Goal: Use online tool/utility: Utilize a website feature to perform a specific function

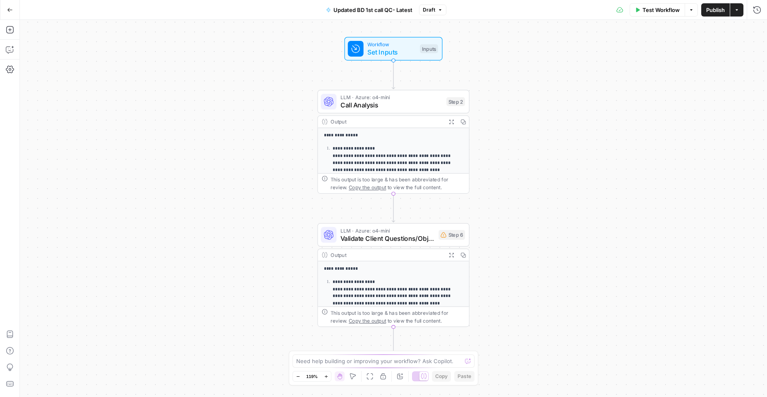
click at [463, 257] on icon "button" at bounding box center [462, 255] width 5 height 5
click at [655, 12] on span "Test Workflow" at bounding box center [660, 10] width 37 height 8
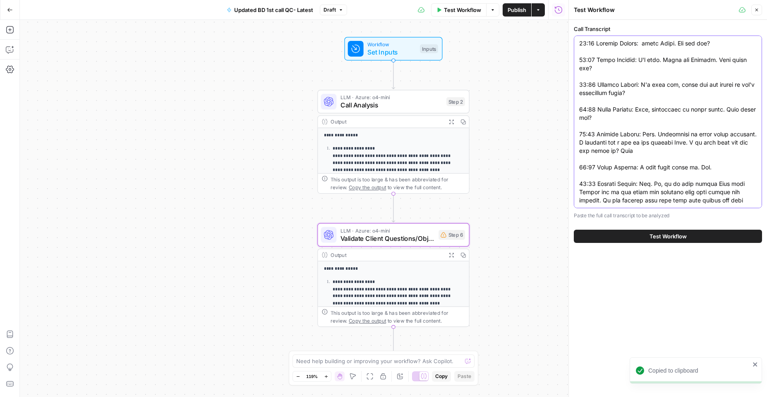
paste textarea """"[03:10] [PERSON_NAME]: I don't know how you. [03:14] [PERSON_NAME] e [PERSON…"
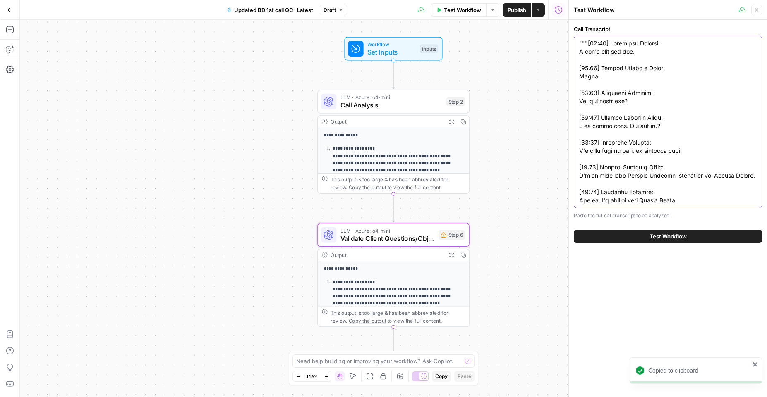
scroll to position [6328, 0]
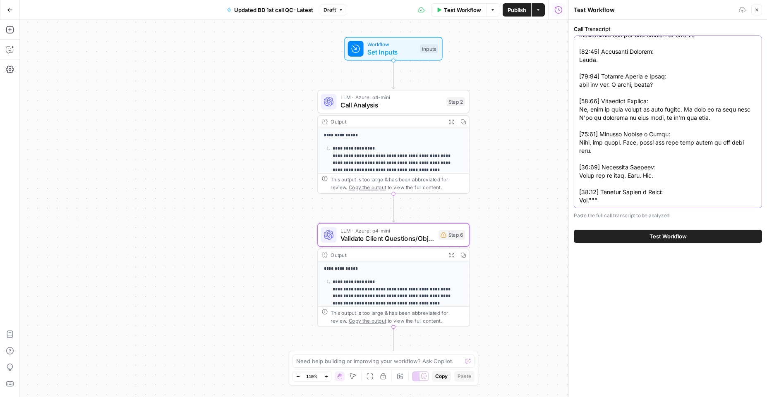
type textarea """"[03:10] [PERSON_NAME]: I don't know how you. [03:14] [PERSON_NAME] e [PERSON…"
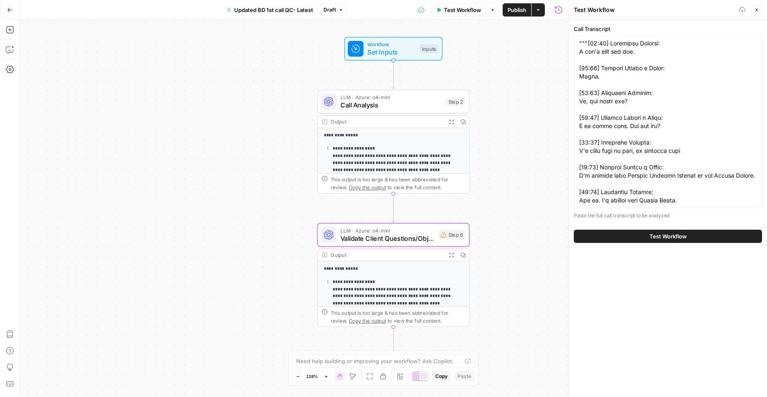
click at [683, 240] on button "Test Workflow" at bounding box center [668, 236] width 188 height 13
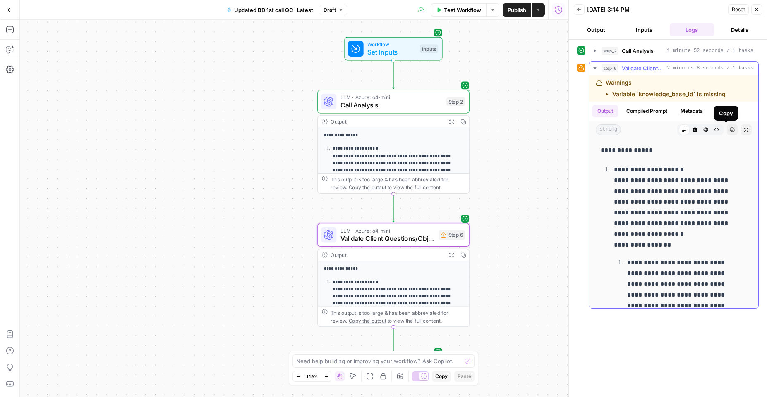
click at [730, 128] on icon "button" at bounding box center [732, 129] width 5 height 5
click at [730, 130] on icon "button" at bounding box center [732, 129] width 5 height 5
click at [390, 103] on span "Call Analysis" at bounding box center [391, 105] width 102 height 10
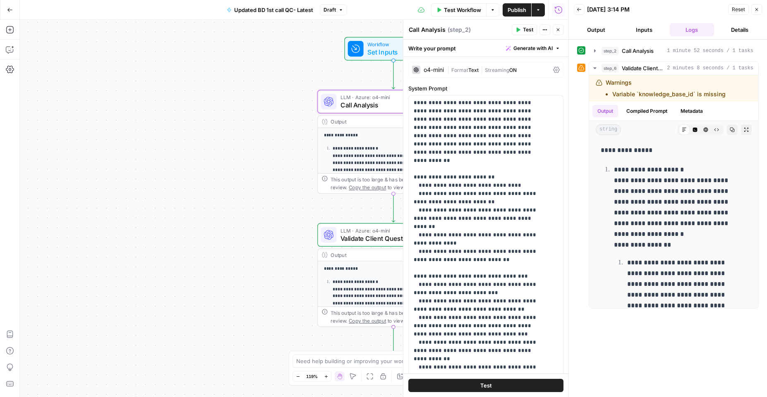
click at [546, 71] on div "o4-mini | Format Text | Streaming ON" at bounding box center [485, 70] width 155 height 16
